Goal: Task Accomplishment & Management: Manage account settings

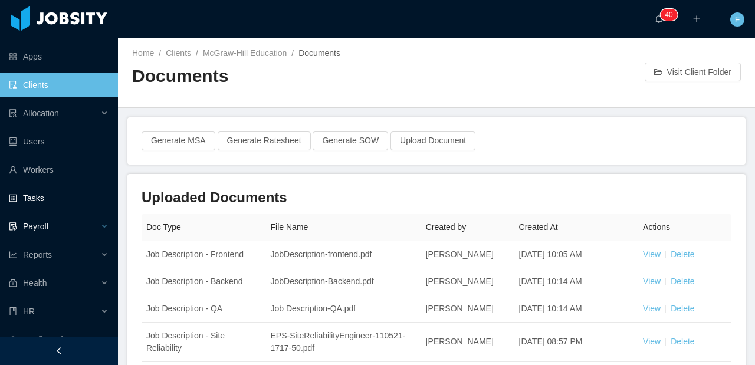
scroll to position [38, 0]
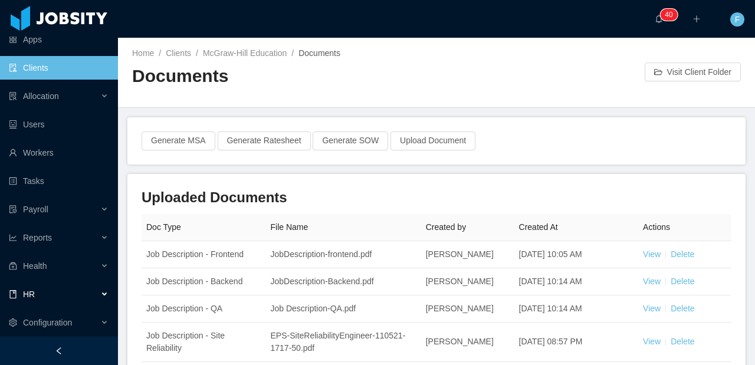
click at [41, 295] on div "HR" at bounding box center [59, 294] width 118 height 24
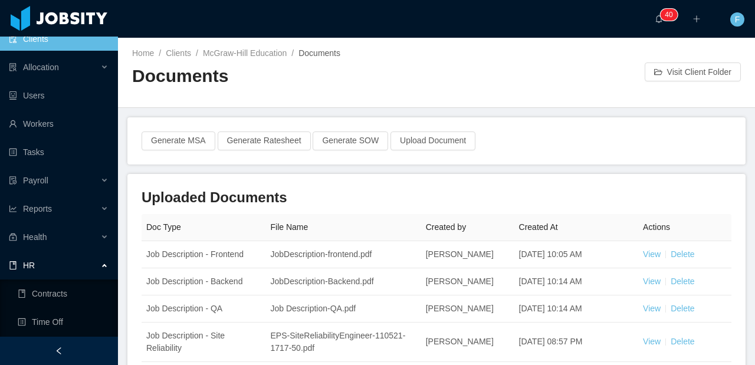
scroll to position [123, 0]
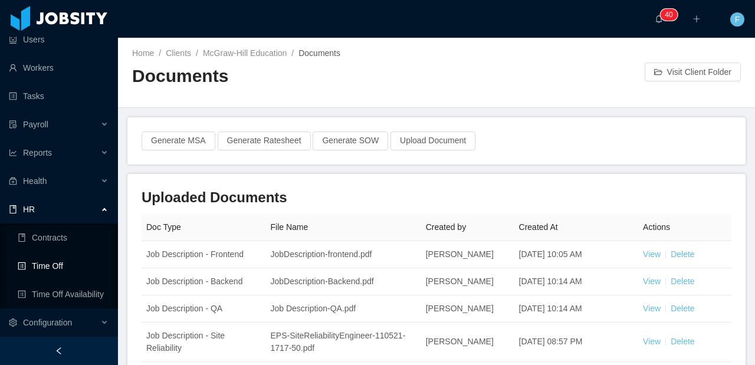
click at [51, 269] on link "Time Off" at bounding box center [63, 266] width 91 height 24
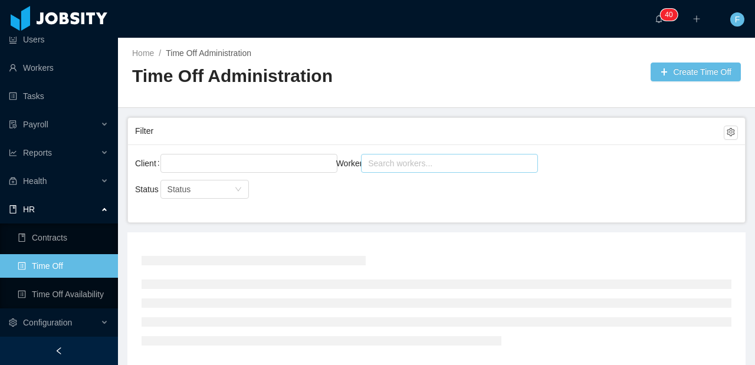
click at [406, 164] on div "Search workers..." at bounding box center [444, 163] width 152 height 12
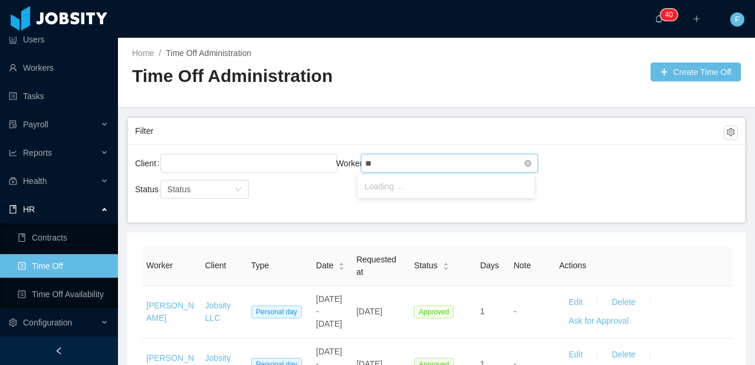
type input "***"
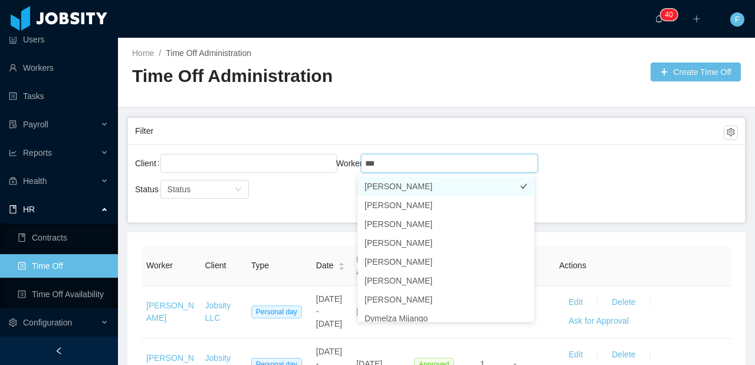
click at [411, 189] on li "[PERSON_NAME]" at bounding box center [445, 186] width 177 height 19
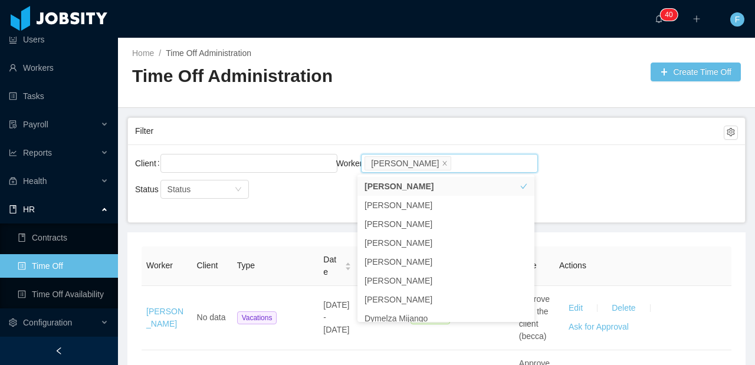
click at [583, 142] on div "Filter" at bounding box center [429, 131] width 588 height 22
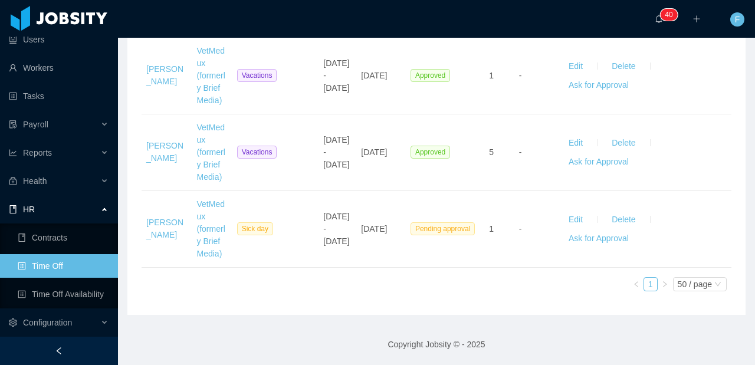
scroll to position [1843, 0]
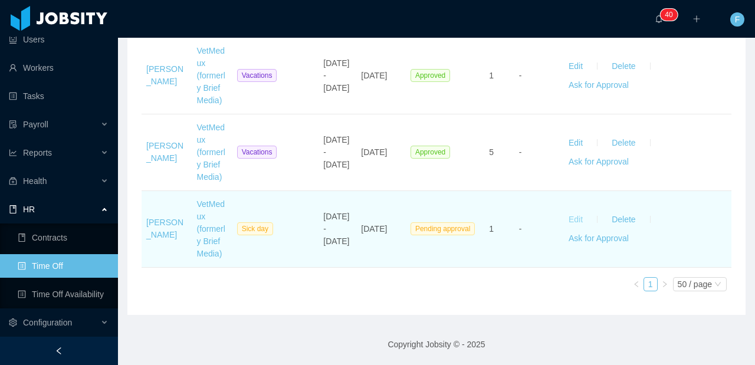
click at [565, 216] on button "Edit" at bounding box center [575, 219] width 33 height 19
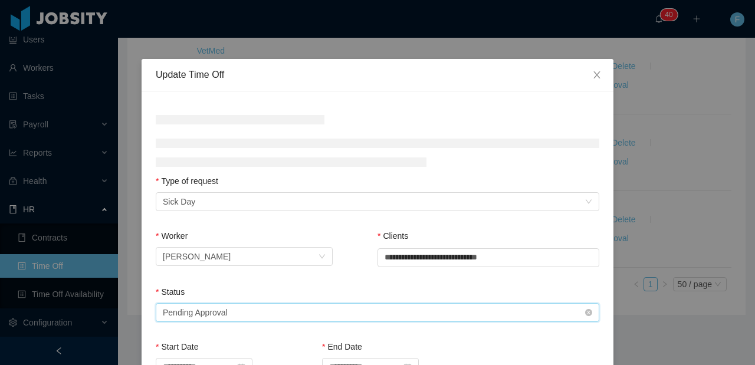
click at [387, 315] on div "Select status Pending Approval" at bounding box center [374, 313] width 422 height 18
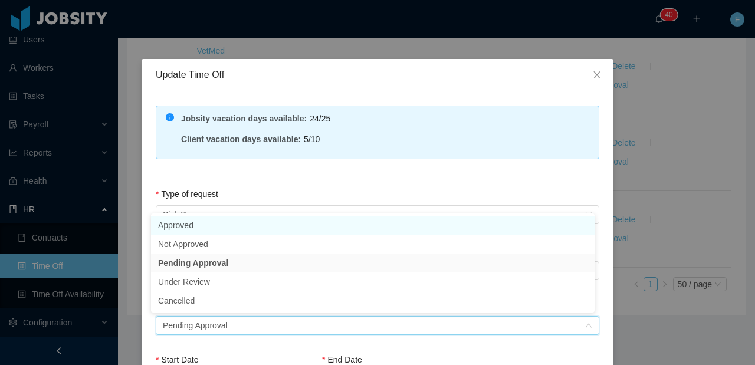
click at [250, 223] on li "Approved" at bounding box center [372, 225] width 443 height 19
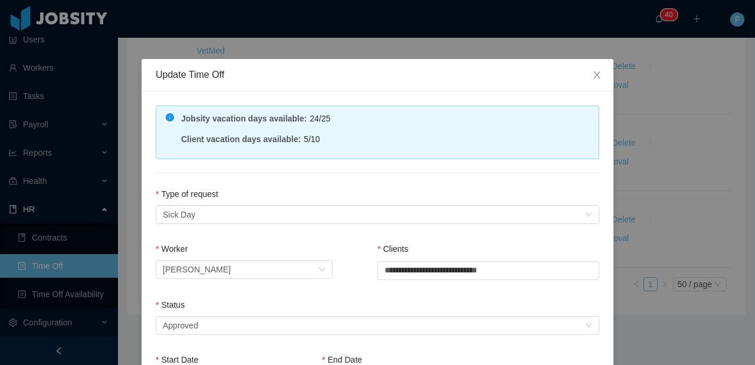
click at [265, 192] on div "Type of request" at bounding box center [377, 196] width 443 height 17
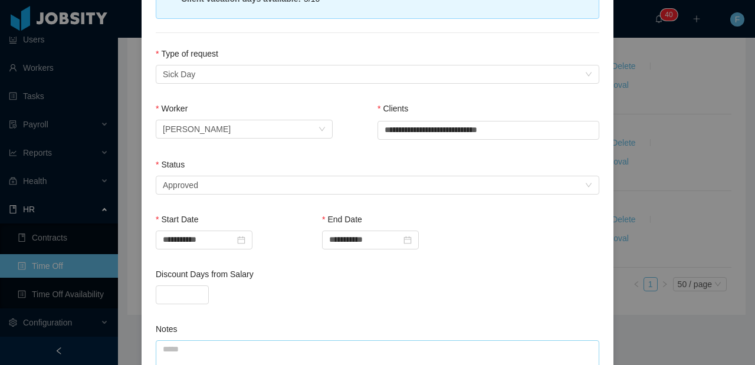
scroll to position [288, 0]
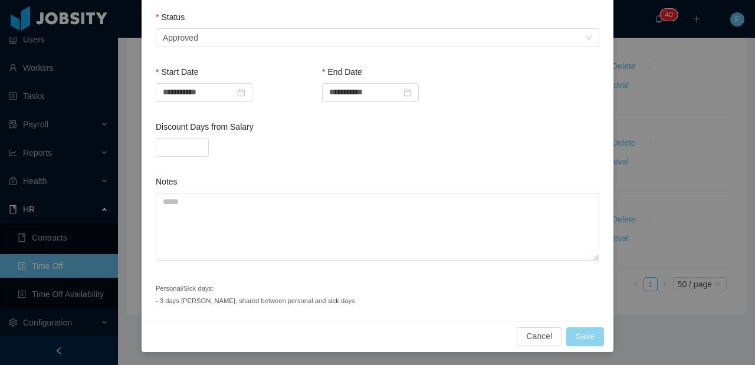
click at [569, 335] on button "Save" at bounding box center [585, 336] width 38 height 19
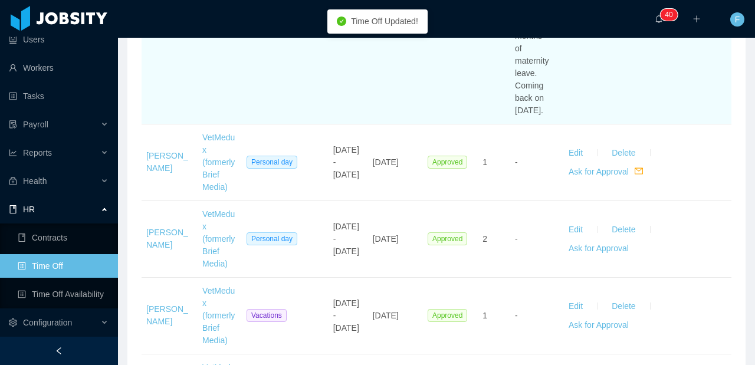
scroll to position [1185, 0]
